Goal: Information Seeking & Learning: Learn about a topic

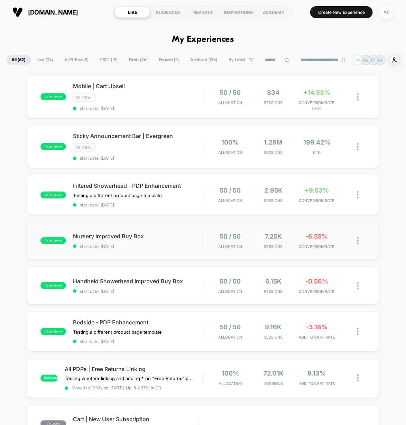
click at [175, 250] on div "published Nursery Improved Buy Box start date: 9/4/2025 50 / 50 Allocation 7.25…" at bounding box center [202, 241] width 353 height 38
click at [174, 246] on span "start date: [DATE]" at bounding box center [138, 246] width 130 height 5
click at [175, 233] on span "Nursery Improved Buy Box Click to edit experience details" at bounding box center [138, 236] width 130 height 7
click at [188, 332] on div "Bedside - PDP Enhancement Testing a different product page template Click to ed…" at bounding box center [138, 331] width 130 height 25
